Goal: Information Seeking & Learning: Learn about a topic

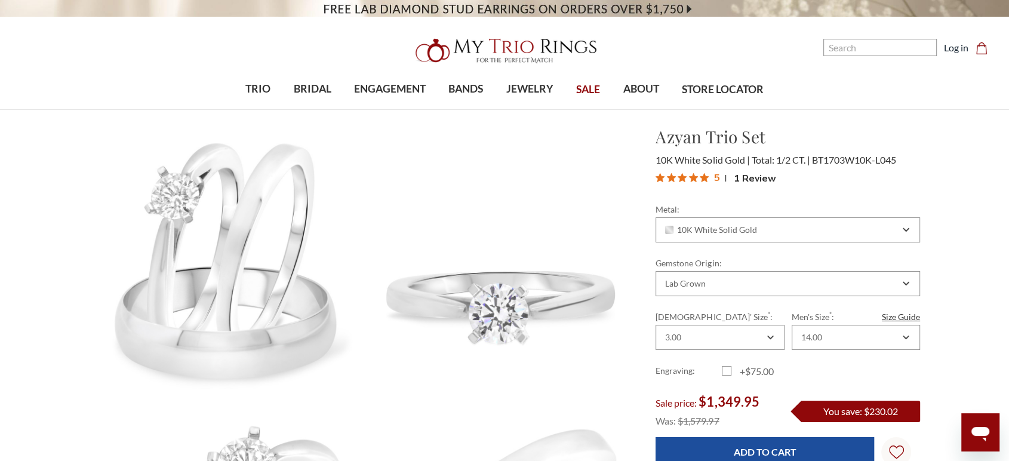
click at [525, 30] on header "Toggle menu 0" at bounding box center [504, 55] width 1009 height 110
click at [528, 41] on img at bounding box center [504, 51] width 191 height 38
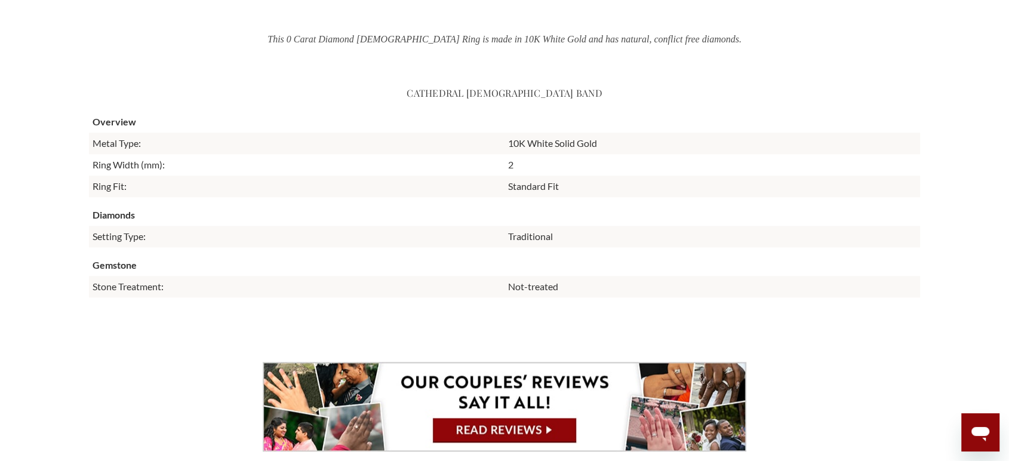
scroll to position [1127, 0]
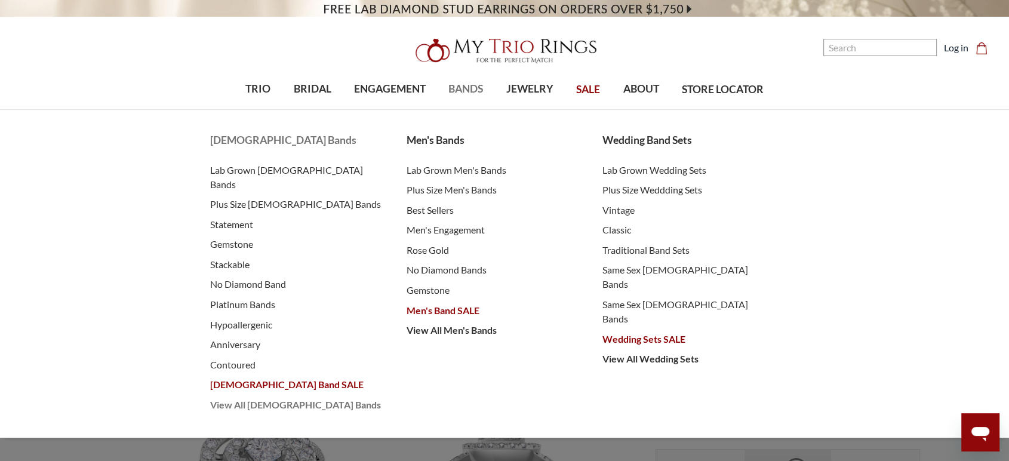
click at [246, 398] on span "View All [DEMOGRAPHIC_DATA] Bands" at bounding box center [296, 405] width 172 height 14
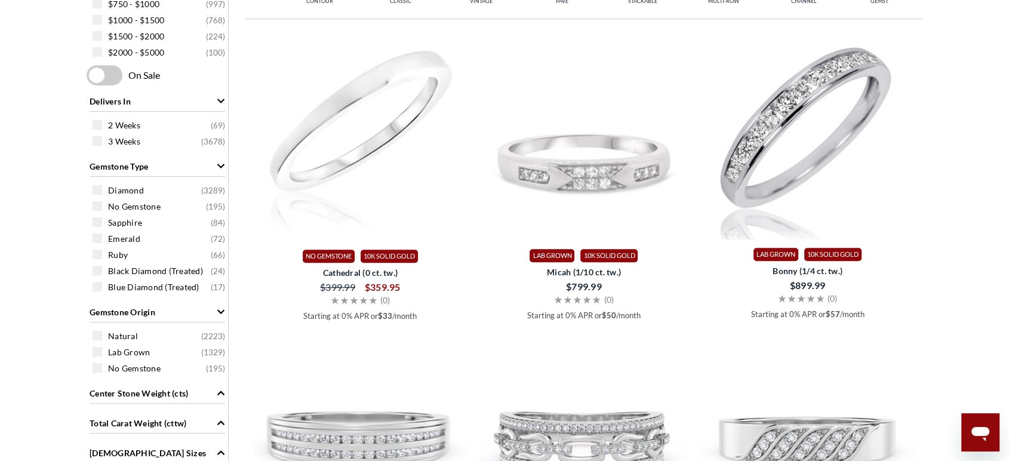
scroll to position [597, 0]
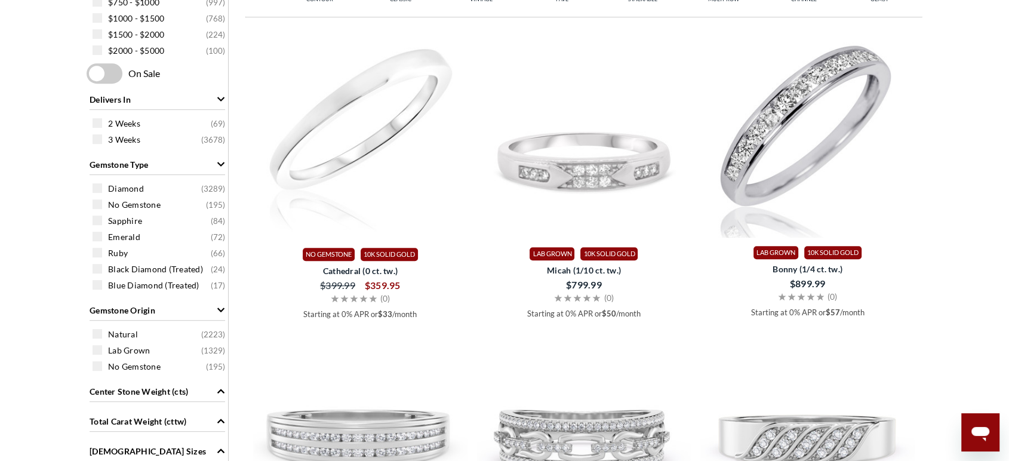
click at [97, 202] on span at bounding box center [98, 204] width 10 height 10
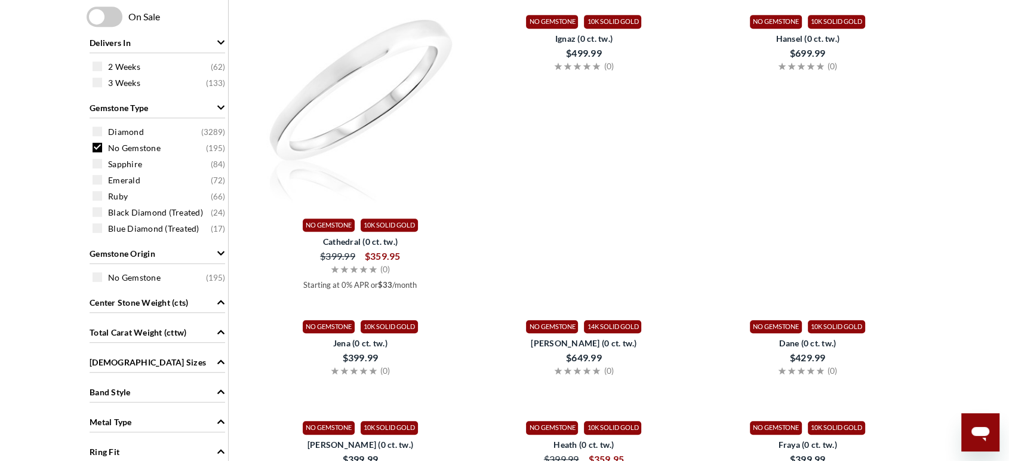
scroll to position [743, 0]
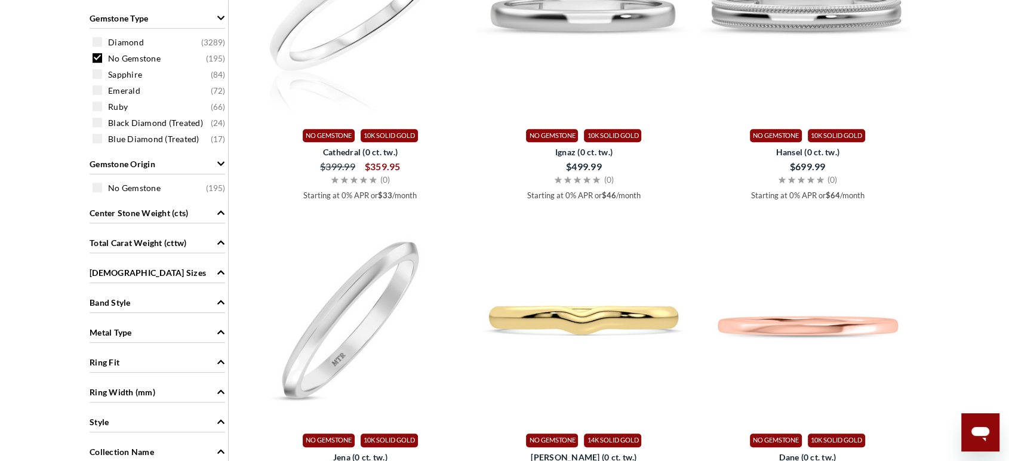
click at [112, 333] on span "Metal Type" at bounding box center [111, 332] width 42 height 13
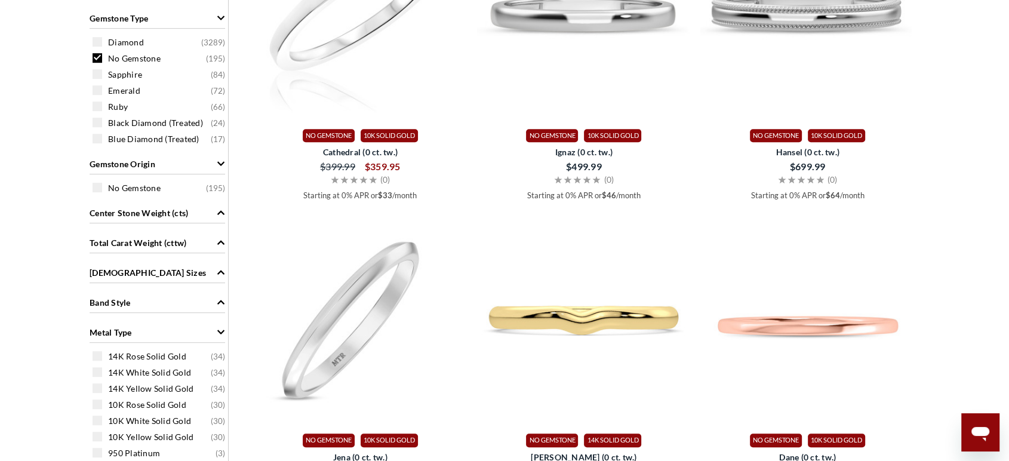
click at [96, 423] on span at bounding box center [98, 420] width 10 height 10
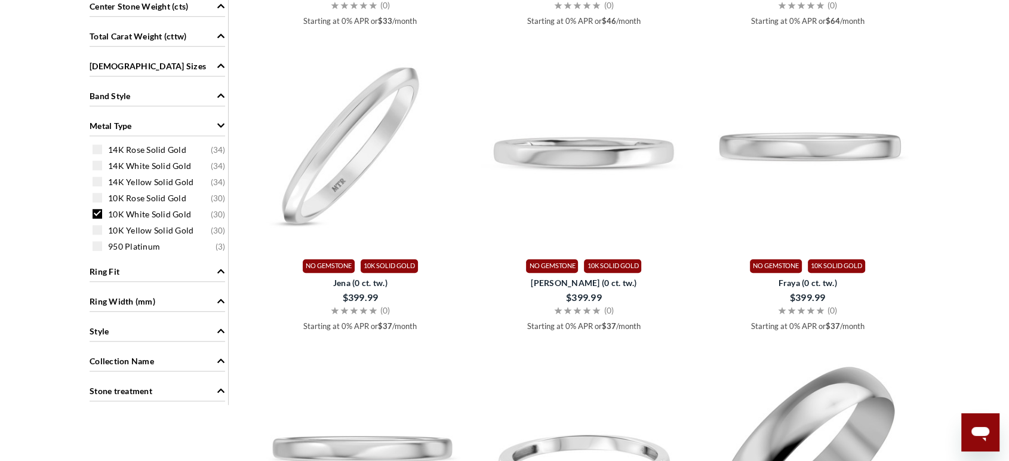
scroll to position [942, 0]
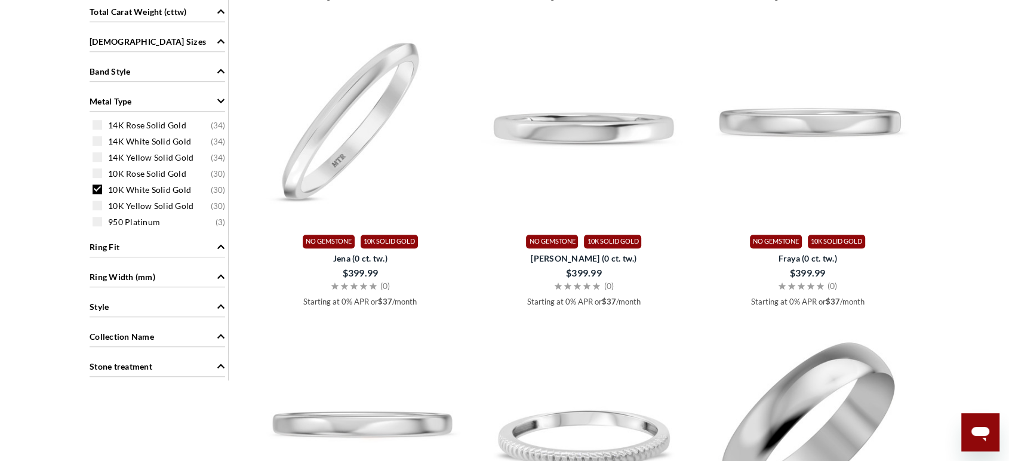
click at [111, 276] on span "Ring Width (mm)" at bounding box center [123, 276] width 66 height 13
click at [97, 411] on span at bounding box center [98, 413] width 10 height 10
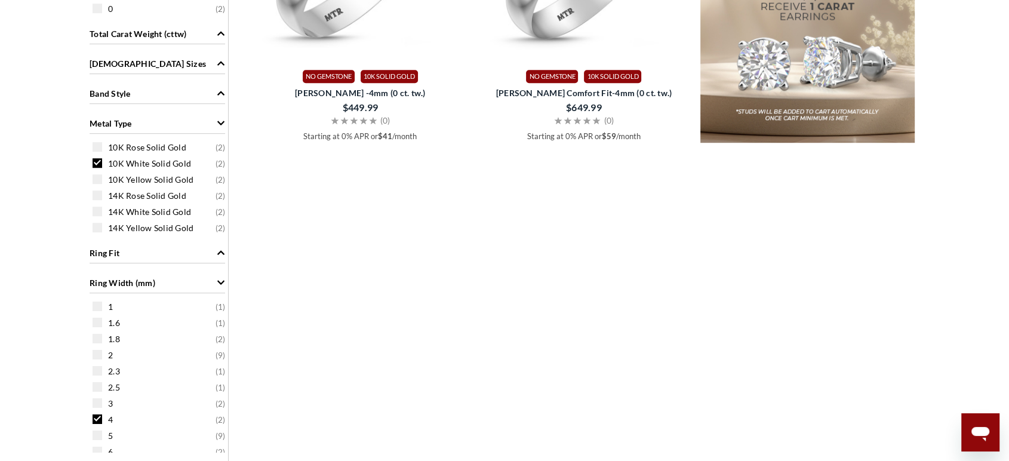
scroll to position [809, 0]
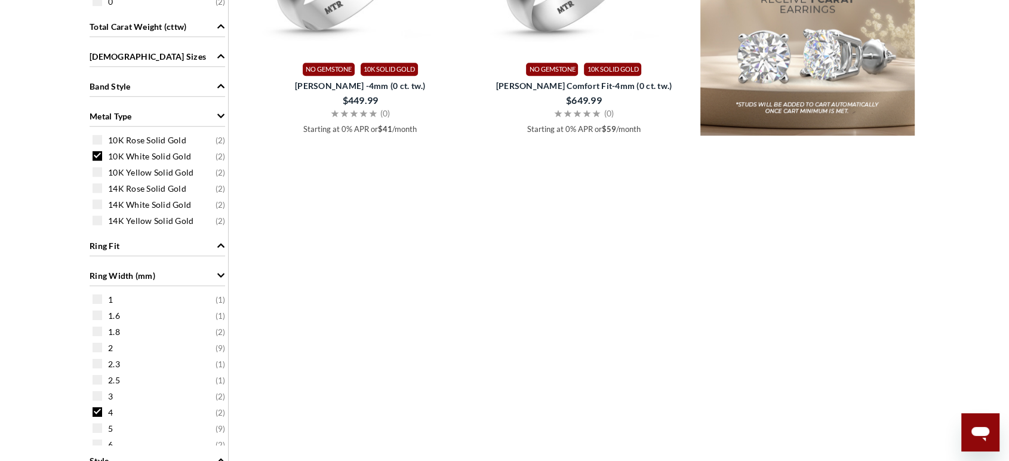
click at [97, 395] on span at bounding box center [98, 396] width 10 height 10
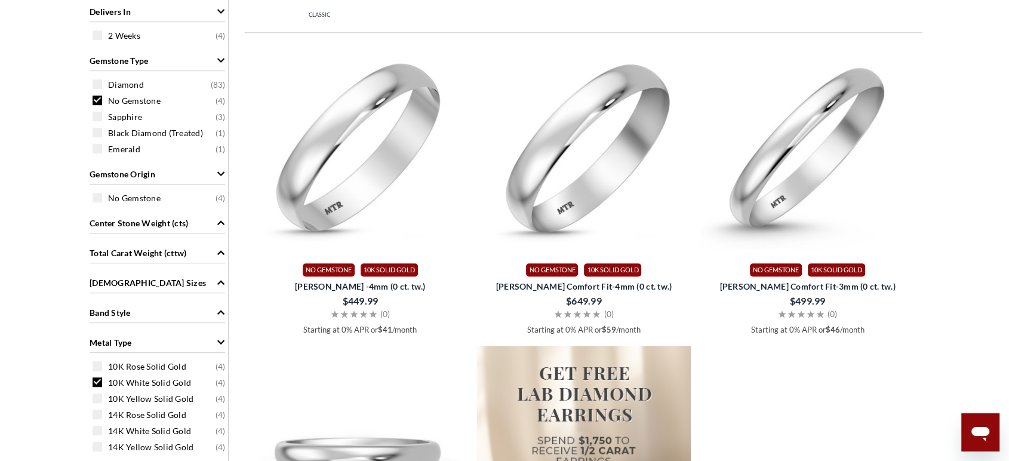
scroll to position [702, 0]
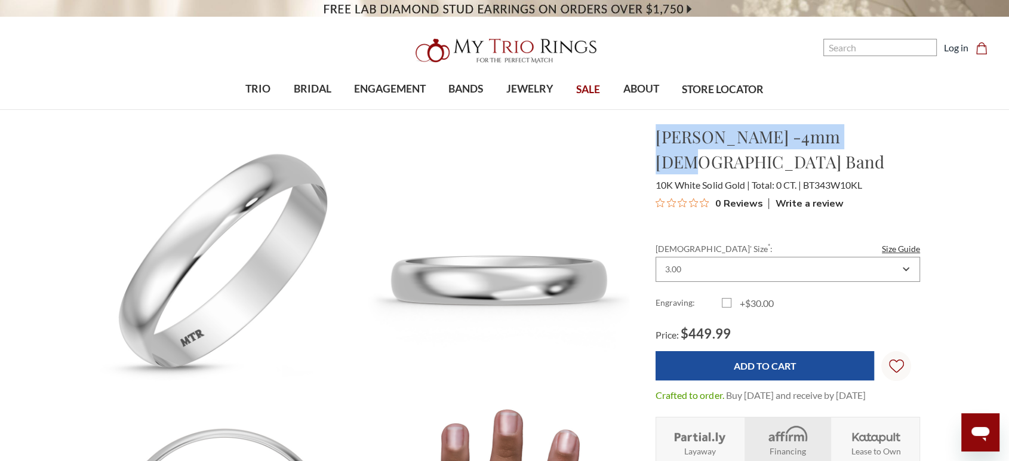
drag, startPoint x: 658, startPoint y: 140, endPoint x: 900, endPoint y: 136, distance: 242.4
click at [900, 136] on h1 "Hudson -4mm Ladies Band" at bounding box center [787, 149] width 264 height 50
copy h1 "Hudson -4mm Ladies Band"
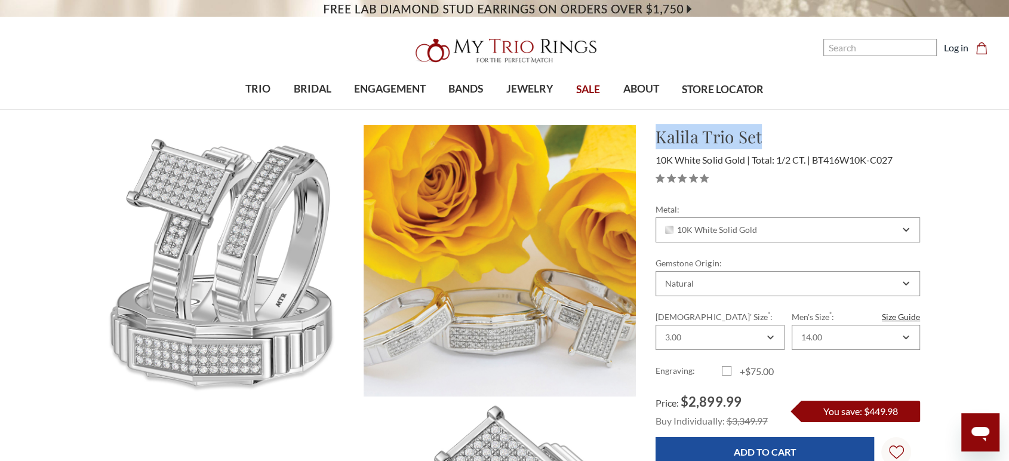
drag, startPoint x: 0, startPoint y: 0, endPoint x: 762, endPoint y: 139, distance: 774.2
click at [762, 139] on h1 "Kalila Trio Set" at bounding box center [787, 136] width 264 height 25
copy h1 "Kalila Trio Set"
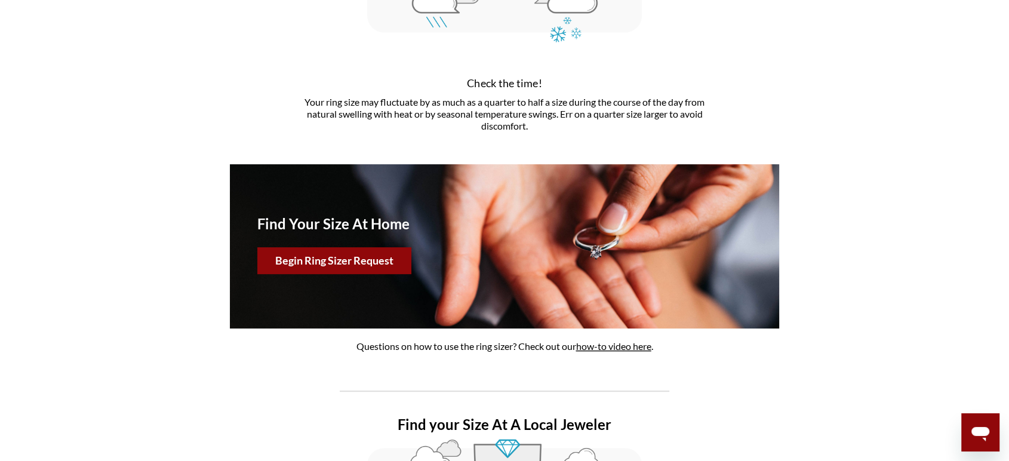
click at [329, 252] on button "Begin Ring Sizer Request" at bounding box center [334, 260] width 154 height 27
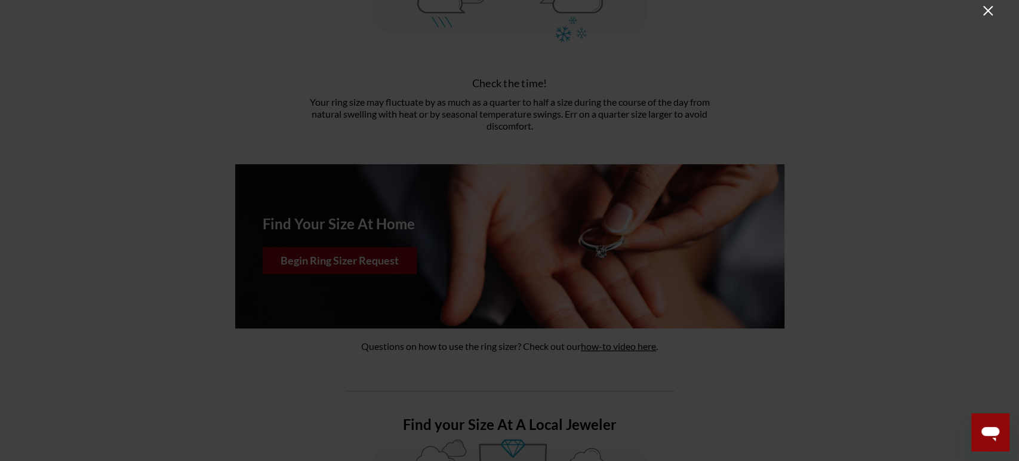
click at [991, 11] on icon "Close" at bounding box center [988, 11] width 14 height 14
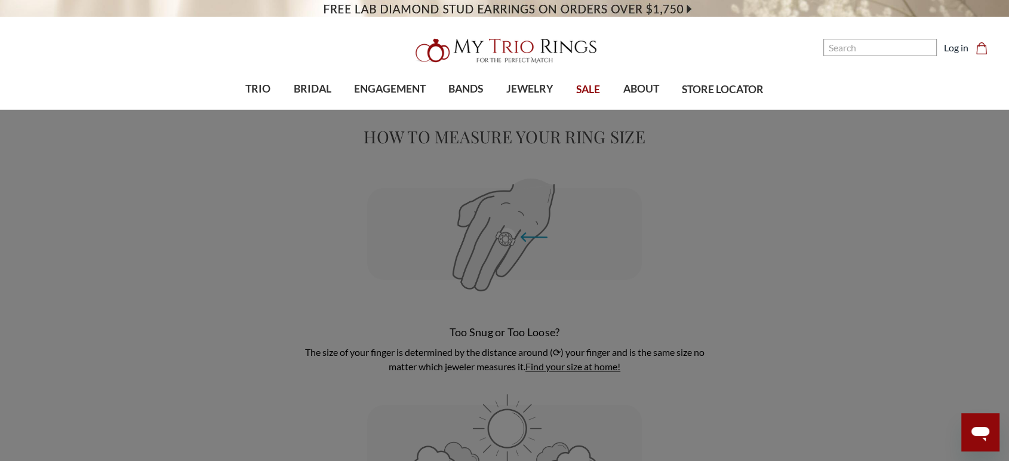
click at [507, 47] on img at bounding box center [504, 51] width 191 height 38
